Goal: Task Accomplishment & Management: Complete application form

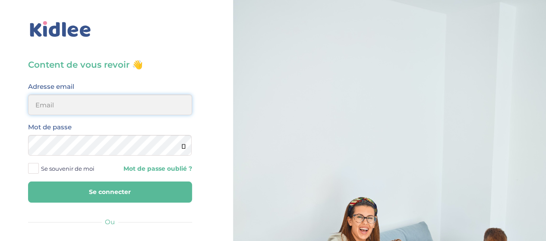
type input "elena.shovkopljas993@gmail.com"
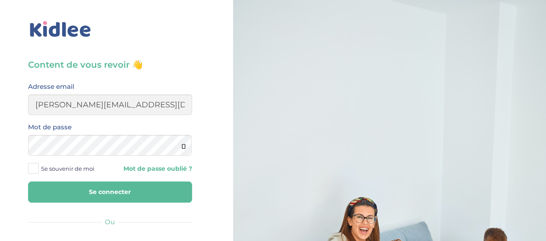
click at [111, 201] on button "Se connecter" at bounding box center [110, 192] width 164 height 21
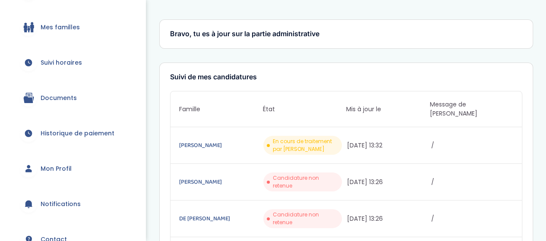
scroll to position [129, 0]
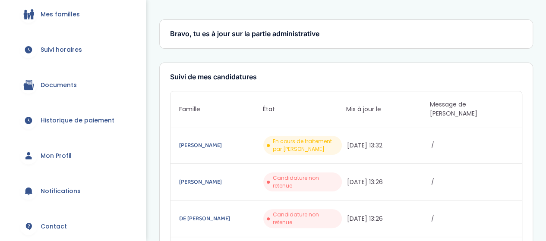
click at [311, 142] on span "En cours de traitement par Kidlee" at bounding box center [306, 146] width 66 height 16
click at [212, 141] on link "Peyronel Vincent" at bounding box center [220, 145] width 82 height 9
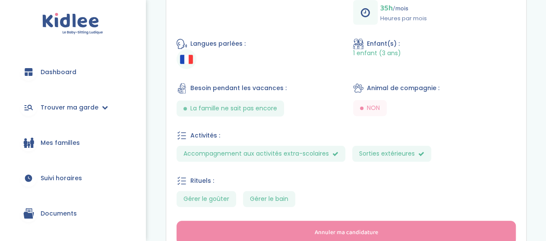
scroll to position [402, 0]
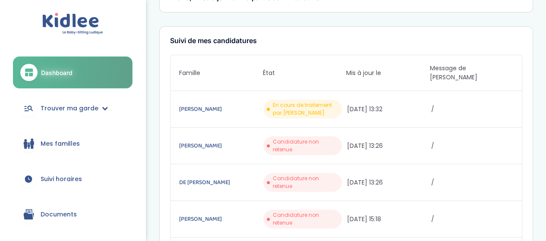
scroll to position [86, 0]
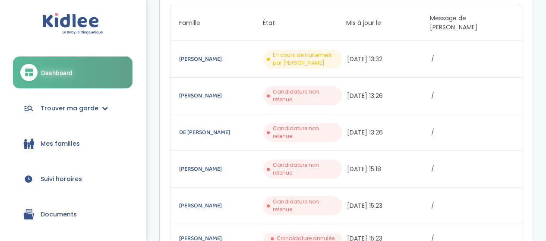
click at [335, 88] on span "Candidature non retenue" at bounding box center [306, 96] width 66 height 16
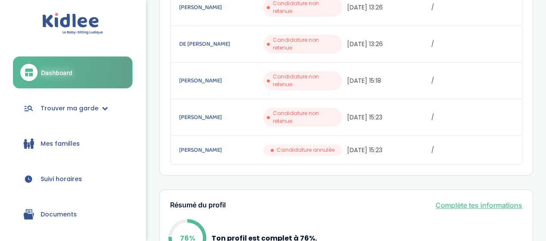
scroll to position [173, 0]
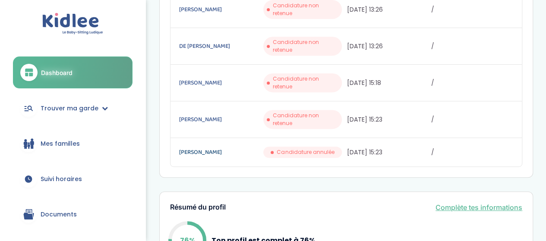
click at [232, 148] on link "Martinez Alena" at bounding box center [220, 152] width 82 height 9
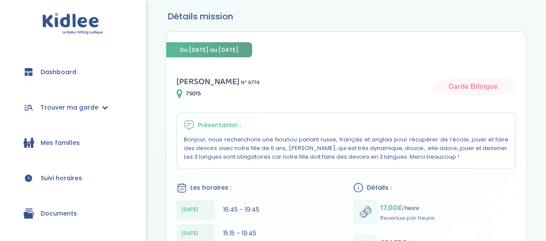
scroll to position [129, 0]
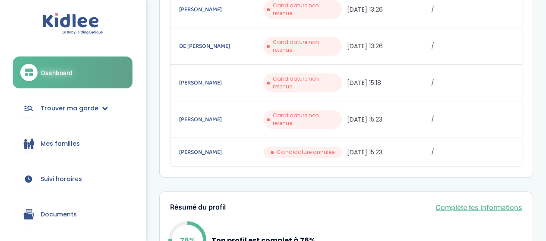
click at [75, 111] on span "Trouver ma garde" at bounding box center [70, 108] width 58 height 9
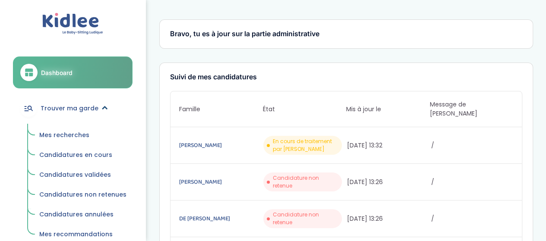
scroll to position [173, 0]
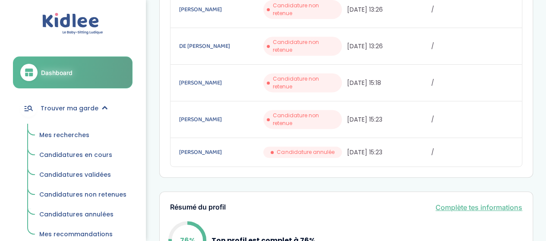
click at [80, 136] on span "Mes recherches" at bounding box center [64, 135] width 50 height 9
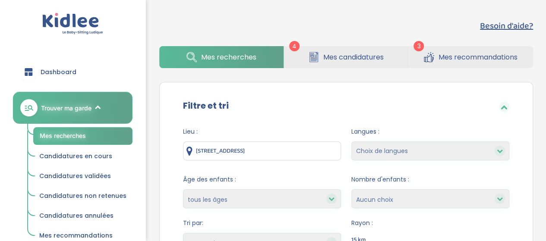
click at [438, 55] on span "Mes recommandations" at bounding box center [477, 57] width 79 height 11
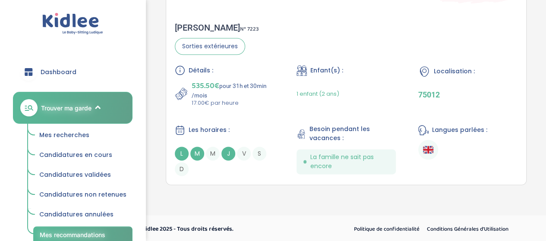
scroll to position [522, 0]
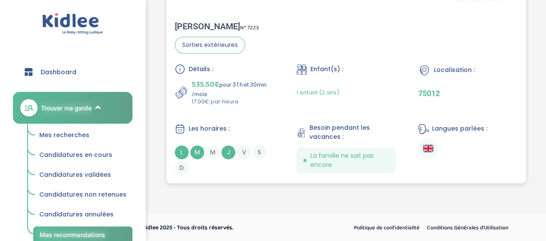
click at [279, 90] on div "Détails : 535.50€ pour 31h et 30min /mois 17.00€ par heure Enfant(s) : 1 enfant…" at bounding box center [346, 119] width 343 height 111
click at [268, 94] on p "535.50€ pour 31h et 30min /mois" at bounding box center [233, 88] width 82 height 19
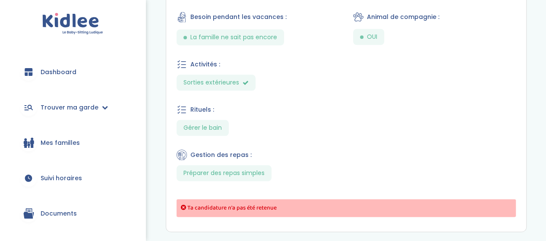
scroll to position [443, 0]
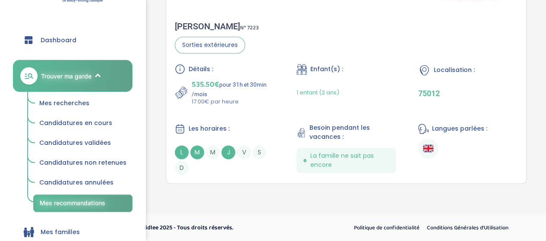
scroll to position [86, 0]
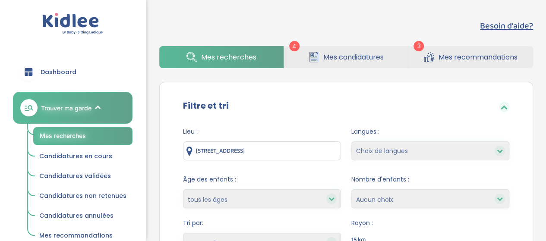
click at [260, 57] on link "Mes recherches" at bounding box center [221, 57] width 124 height 22
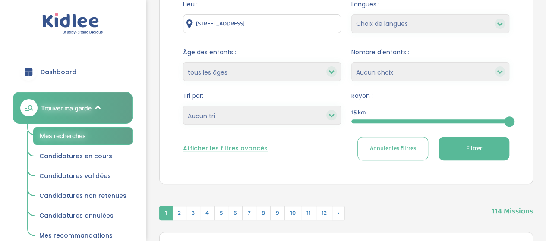
scroll to position [170, 0]
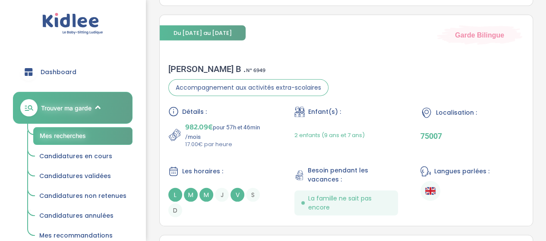
scroll to position [1208, 0]
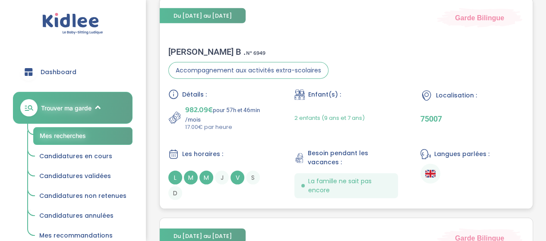
click at [277, 120] on div "Détails : 982.09€ pour 57h et 46min /mois 17.00€ par heure Enfant(s) : 2 enfant…" at bounding box center [346, 144] width 356 height 111
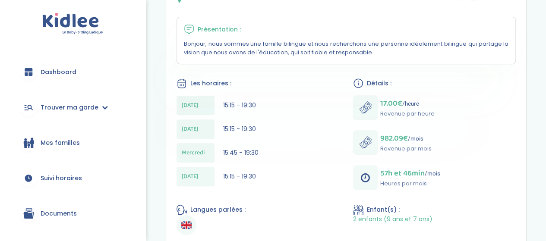
scroll to position [173, 0]
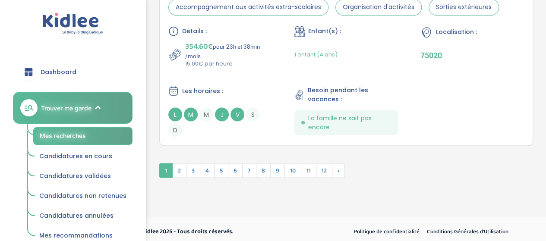
scroll to position [2375, 0]
click at [176, 166] on span "2" at bounding box center [179, 170] width 14 height 15
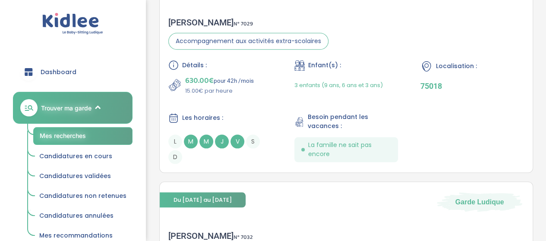
scroll to position [297, 0]
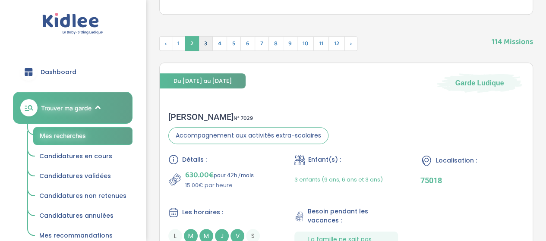
click at [207, 45] on span "3" at bounding box center [206, 43] width 14 height 15
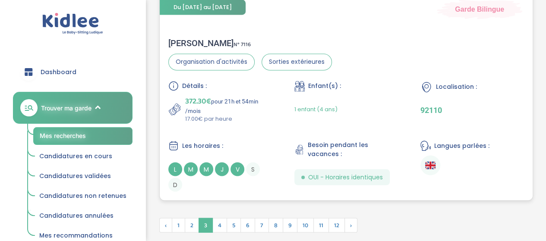
scroll to position [2391, 0]
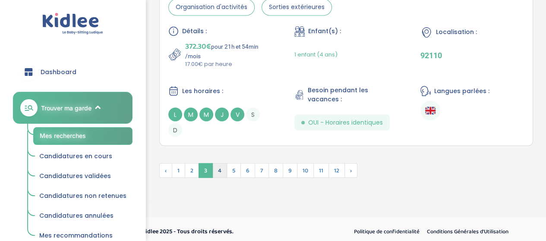
click at [217, 172] on span "4" at bounding box center [219, 170] width 15 height 15
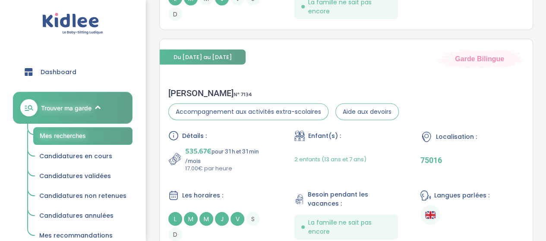
scroll to position [1046, 0]
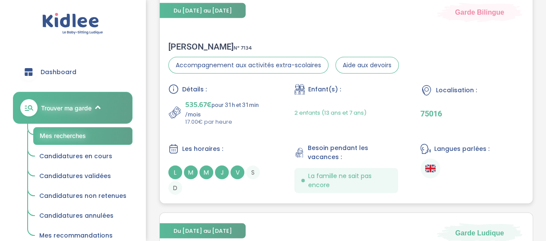
click at [256, 120] on p "17.00€ par heure" at bounding box center [228, 122] width 87 height 9
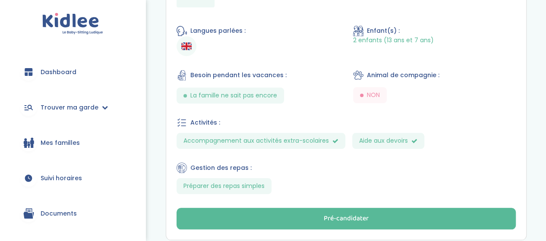
scroll to position [418, 0]
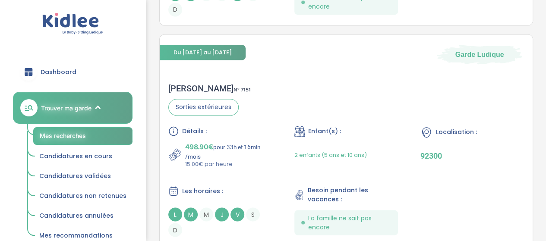
scroll to position [2427, 0]
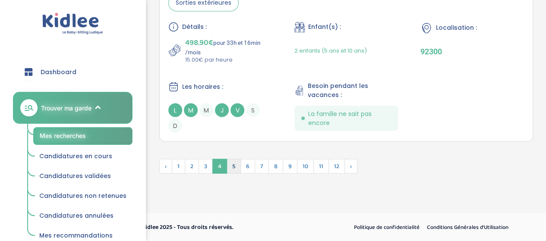
click at [230, 167] on span "5" at bounding box center [234, 166] width 14 height 15
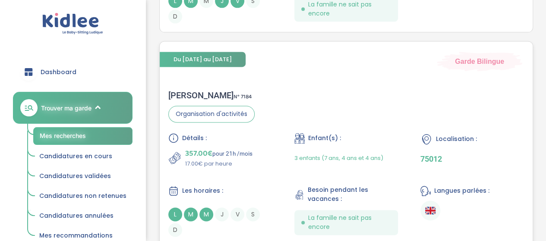
scroll to position [2317, 0]
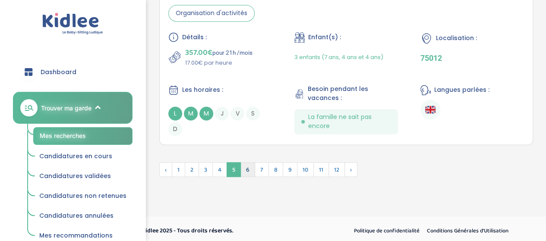
click at [249, 164] on span "6" at bounding box center [247, 169] width 15 height 15
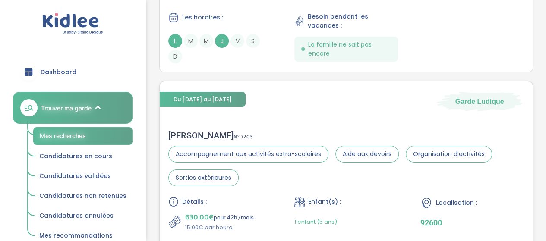
scroll to position [1588, 0]
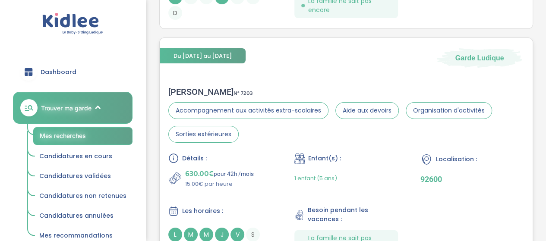
click at [258, 173] on div "630.00€ pour 42h /mois 15.00€ par heure" at bounding box center [220, 178] width 104 height 21
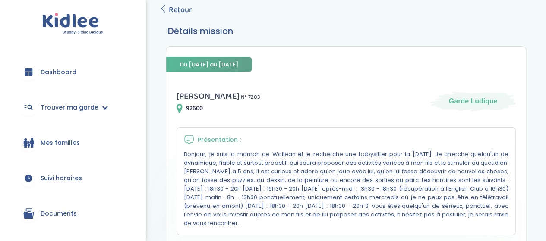
scroll to position [43, 0]
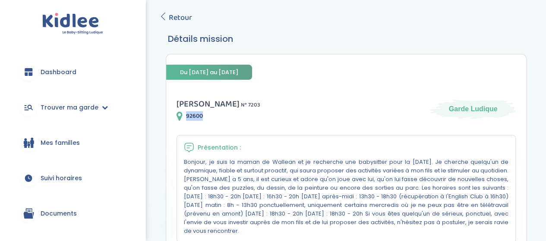
drag, startPoint x: 186, startPoint y: 116, endPoint x: 208, endPoint y: 116, distance: 21.6
click at [208, 116] on div "92600" at bounding box center [218, 116] width 84 height 10
copy span "92600"
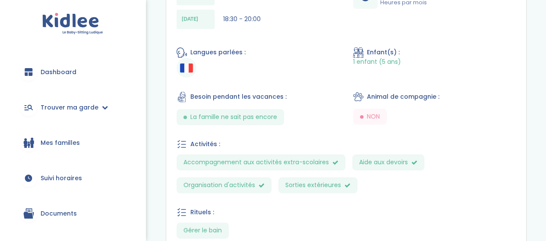
scroll to position [345, 0]
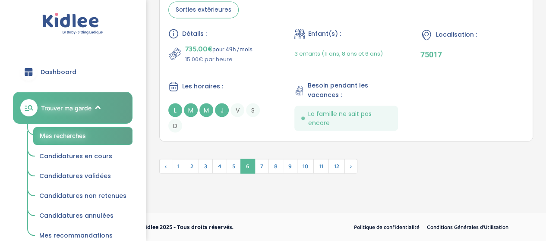
scroll to position [2365, 0]
click at [260, 168] on span "7" at bounding box center [262, 166] width 14 height 15
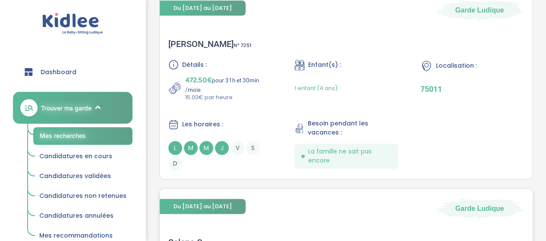
scroll to position [2044, 0]
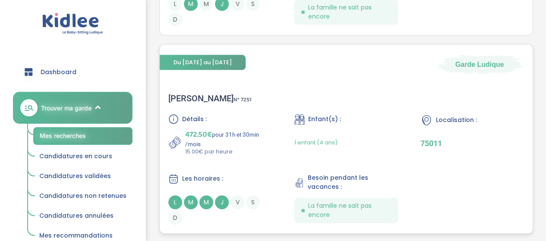
click at [371, 120] on div "Enfant(s) :" at bounding box center [346, 119] width 104 height 11
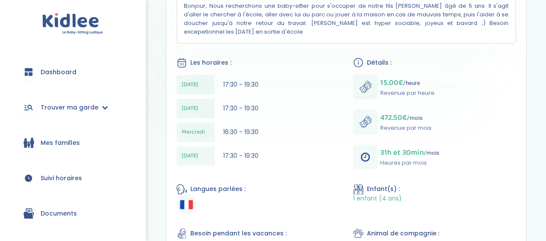
scroll to position [152, 0]
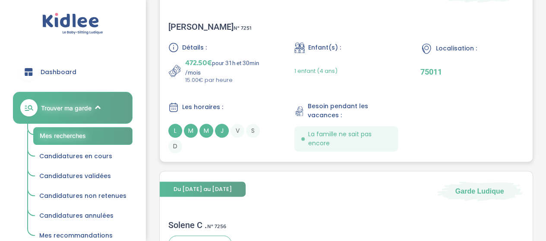
scroll to position [2127, 0]
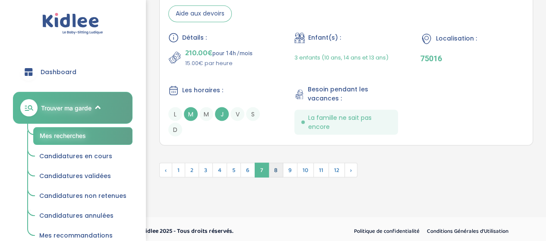
click at [276, 164] on span "8" at bounding box center [275, 170] width 15 height 15
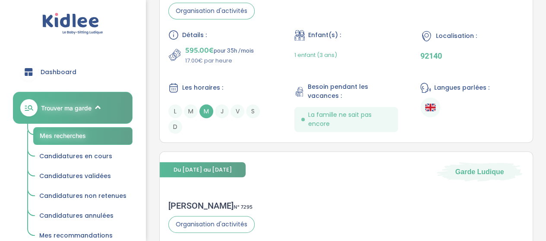
scroll to position [1816, 0]
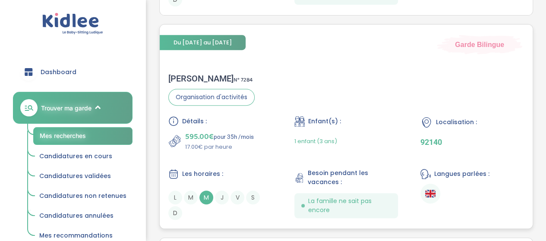
click at [266, 133] on div "595.00€ pour 35h /mois 17.00€ par heure" at bounding box center [220, 141] width 104 height 21
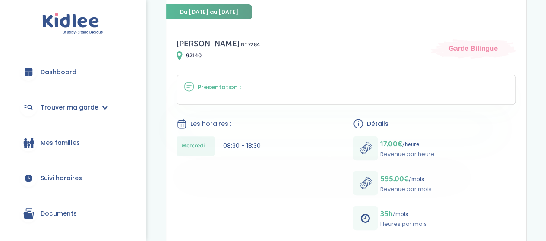
scroll to position [41, 0]
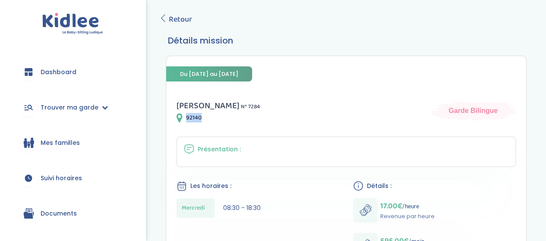
drag, startPoint x: 186, startPoint y: 117, endPoint x: 202, endPoint y: 117, distance: 16.0
click at [202, 117] on div "92140" at bounding box center [217, 118] width 83 height 10
copy span "92140"
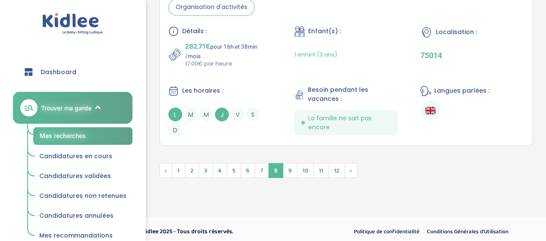
scroll to position [2341, 0]
click at [291, 169] on span "9" at bounding box center [290, 170] width 15 height 15
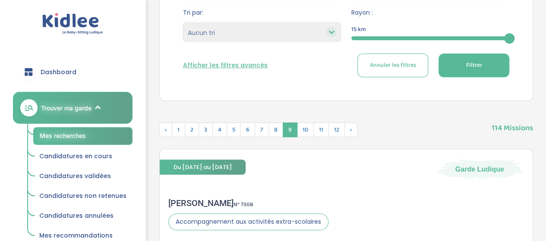
scroll to position [195, 0]
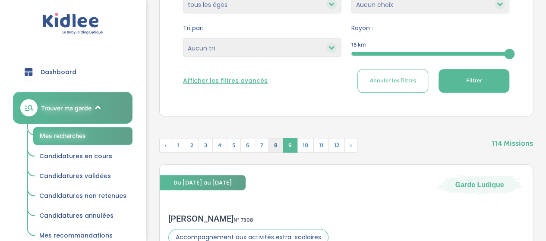
click at [276, 144] on span "8" at bounding box center [275, 145] width 15 height 15
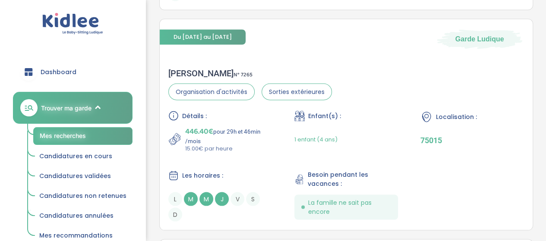
scroll to position [756, 0]
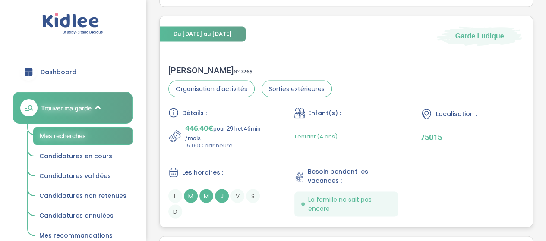
click at [286, 139] on div "Détails : 446.40€ pour 29h et 46min /mois 15.00€ par heure Enfant(s) : 1 enfant…" at bounding box center [346, 162] width 356 height 111
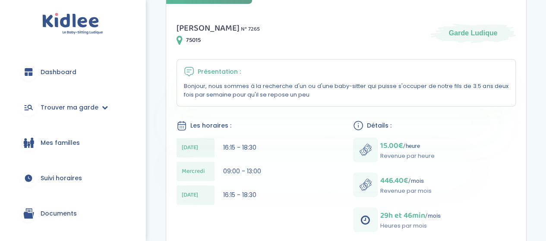
scroll to position [216, 0]
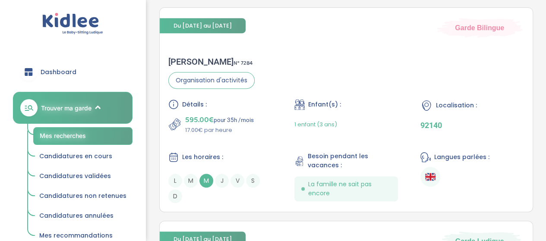
scroll to position [1878, 0]
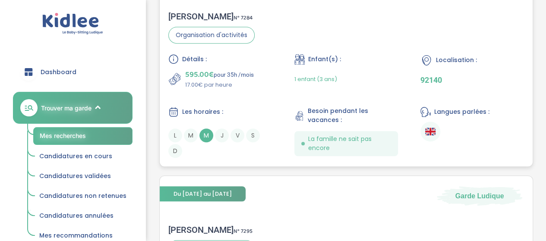
click at [268, 79] on div "595.00€ pour 35h /mois 17.00€ par heure" at bounding box center [220, 79] width 104 height 21
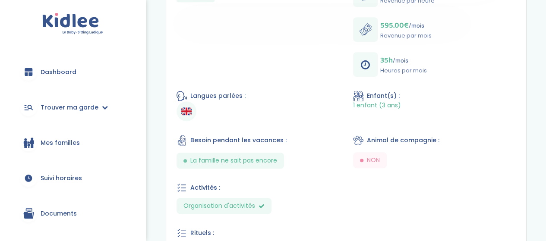
scroll to position [343, 0]
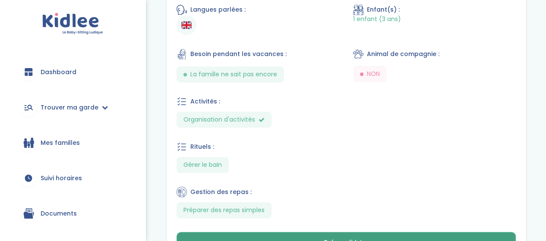
click at [336, 238] on div "Pré-candidater" at bounding box center [346, 243] width 45 height 10
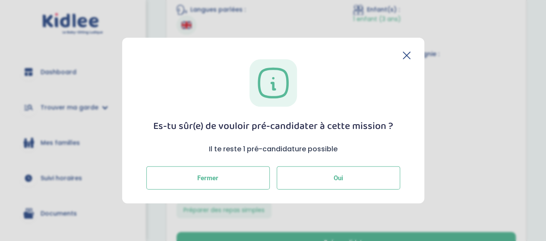
click at [339, 179] on span "Oui" at bounding box center [338, 178] width 9 height 8
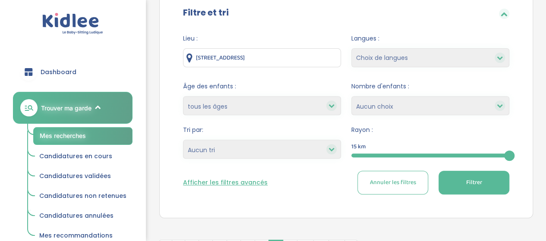
scroll to position [129, 0]
